Goal: Task Accomplishment & Management: Complete application form

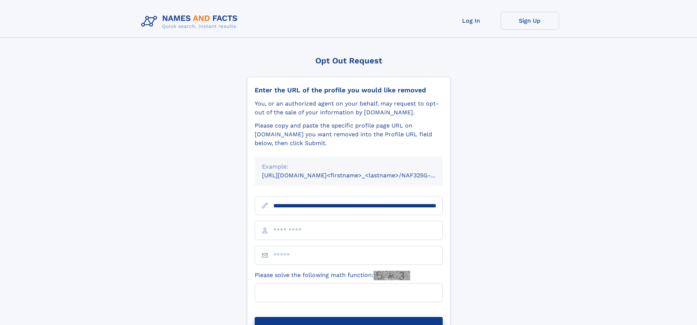
scroll to position [0, 75]
type input "**********"
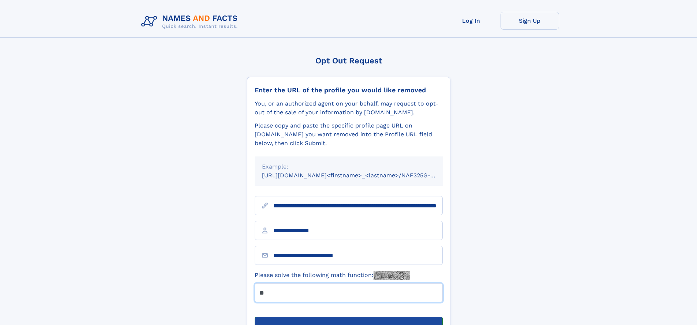
type input "**"
click at [348, 317] on button "Submit Opt Out Request" at bounding box center [349, 328] width 188 height 23
